Goal: Navigation & Orientation: Find specific page/section

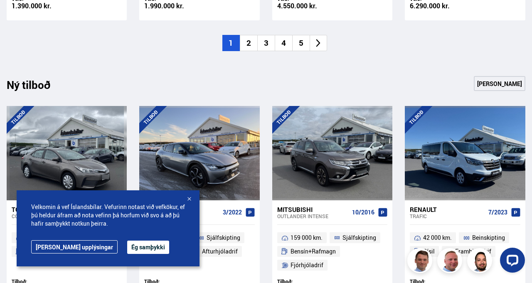
scroll to position [804, 0]
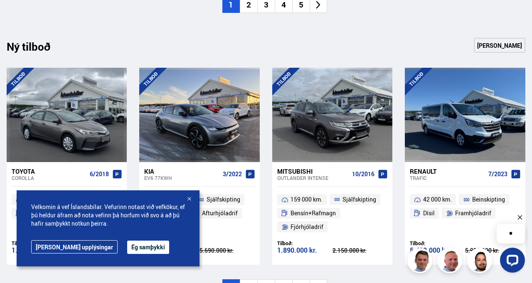
click at [133, 254] on button "Ég samþykki" at bounding box center [148, 247] width 42 height 13
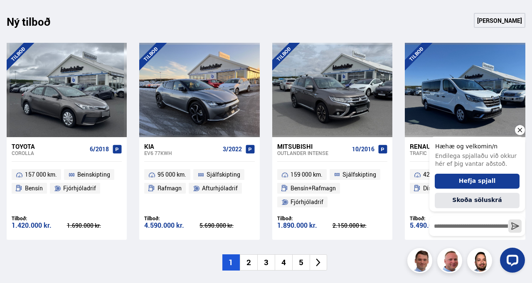
scroll to position [826, 0]
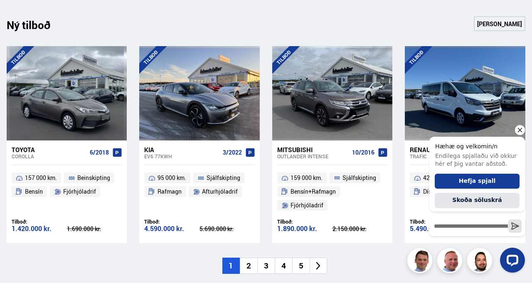
click at [252, 264] on li "2" at bounding box center [248, 266] width 17 height 16
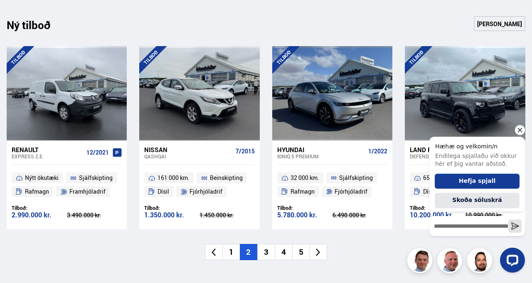
click at [521, 130] on icon "Hide greeting" at bounding box center [520, 130] width 10 height 10
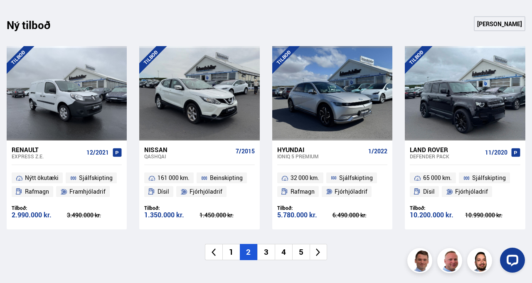
click at [264, 254] on li "3" at bounding box center [265, 252] width 17 height 16
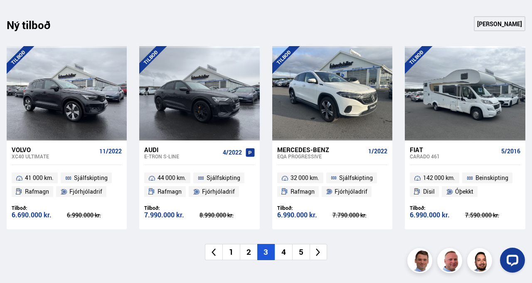
click at [248, 253] on li "2" at bounding box center [248, 252] width 17 height 16
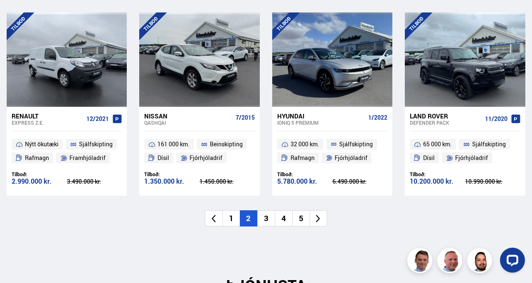
scroll to position [868, 0]
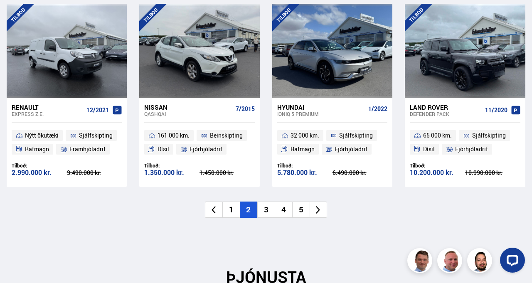
click at [269, 212] on li "3" at bounding box center [265, 210] width 17 height 16
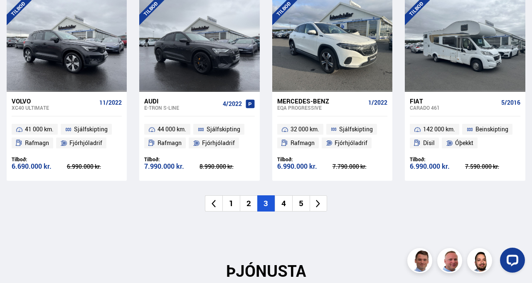
scroll to position [855, 0]
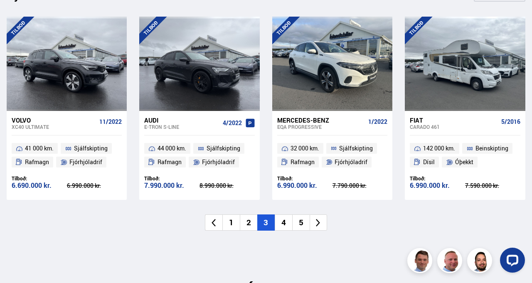
click at [369, 237] on div "Ný tilboð Sjá meira [GEOGRAPHIC_DATA] Volvo XC40 ULTIMATE 11/2022 41 000 km. Sj…" at bounding box center [266, 121] width 532 height 269
click at [284, 220] on li "4" at bounding box center [283, 223] width 17 height 16
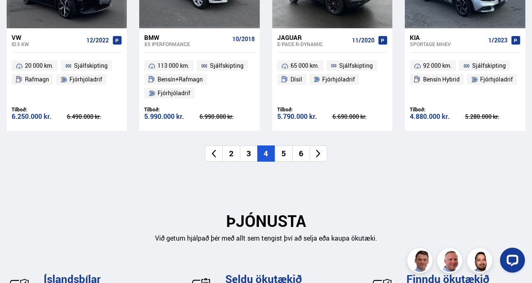
scroll to position [933, 0]
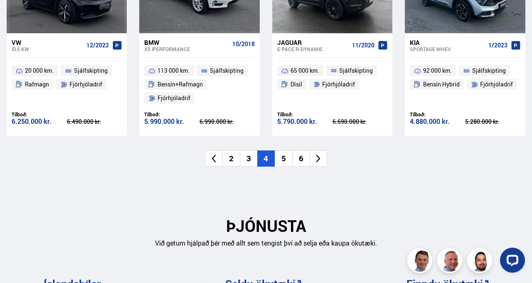
click at [288, 161] on li "5" at bounding box center [283, 159] width 17 height 16
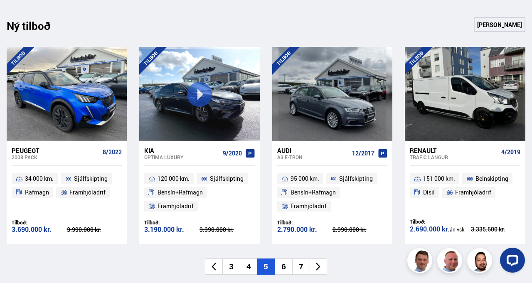
scroll to position [825, 0]
click at [285, 268] on li "6" at bounding box center [283, 267] width 17 height 16
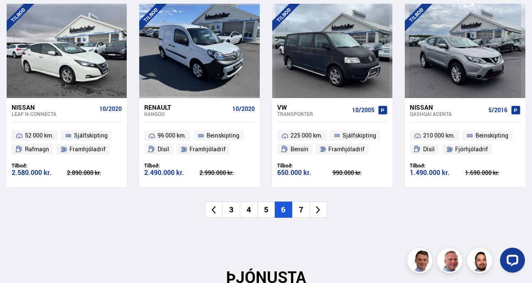
scroll to position [865, 0]
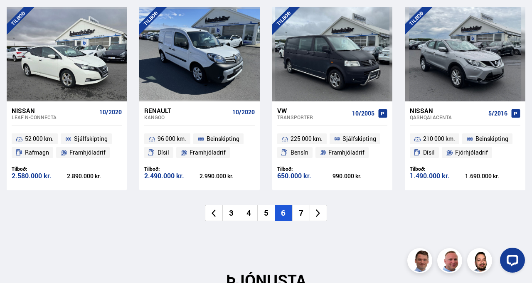
click at [303, 215] on li "7" at bounding box center [300, 213] width 17 height 16
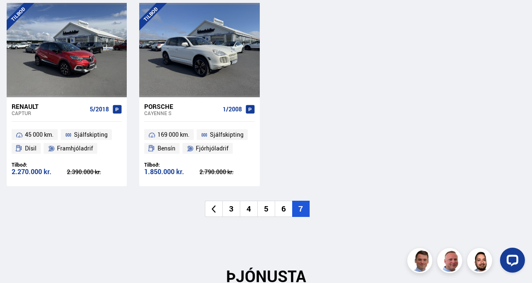
scroll to position [893, 0]
